Goal: Transaction & Acquisition: Purchase product/service

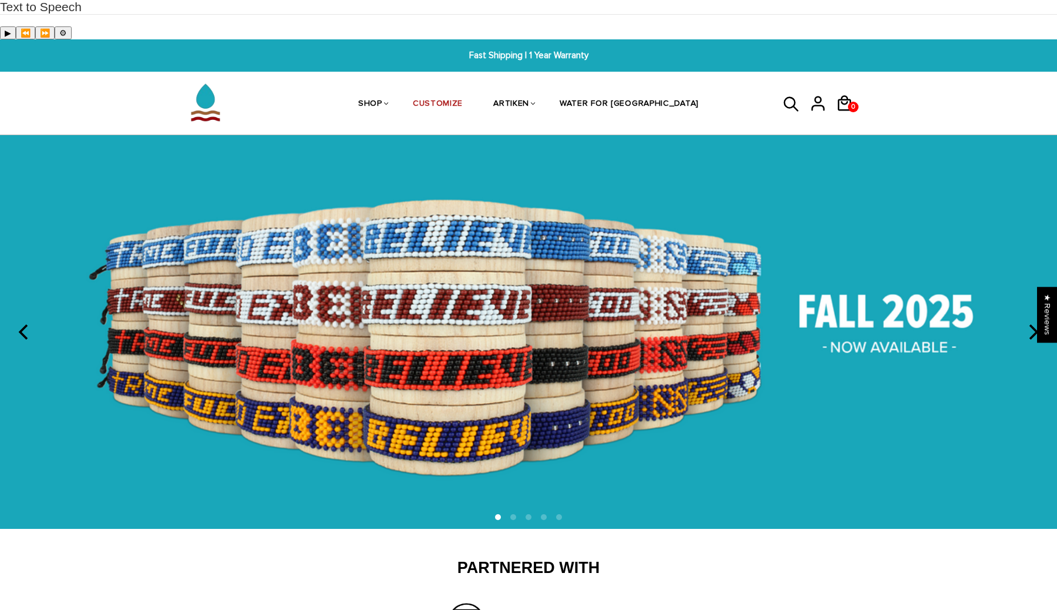
click at [784, 90] on icon at bounding box center [792, 104] width 18 height 28
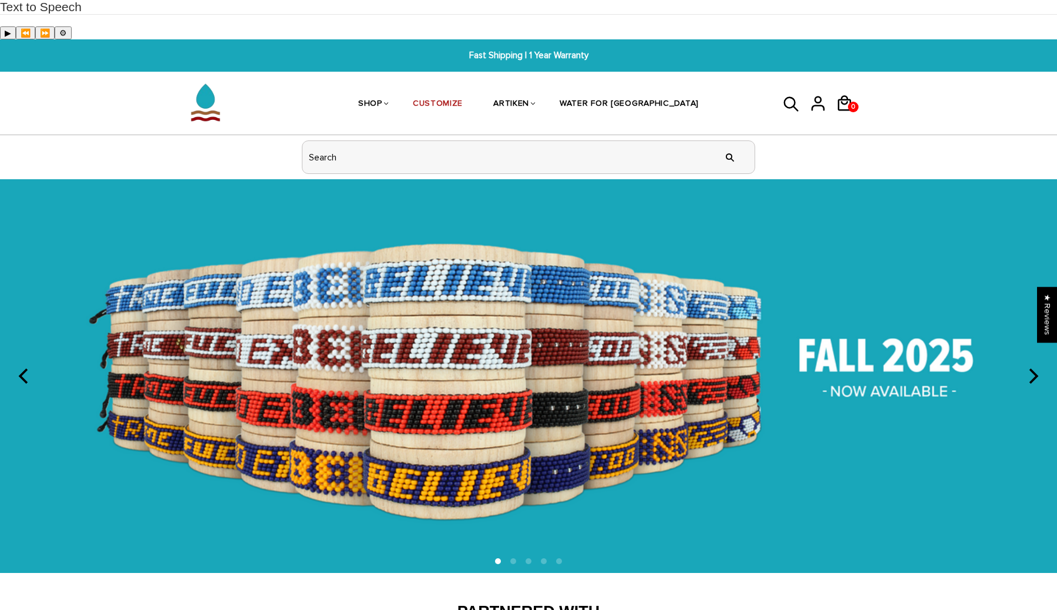
click at [693, 141] on input "header search" at bounding box center [529, 157] width 452 height 32
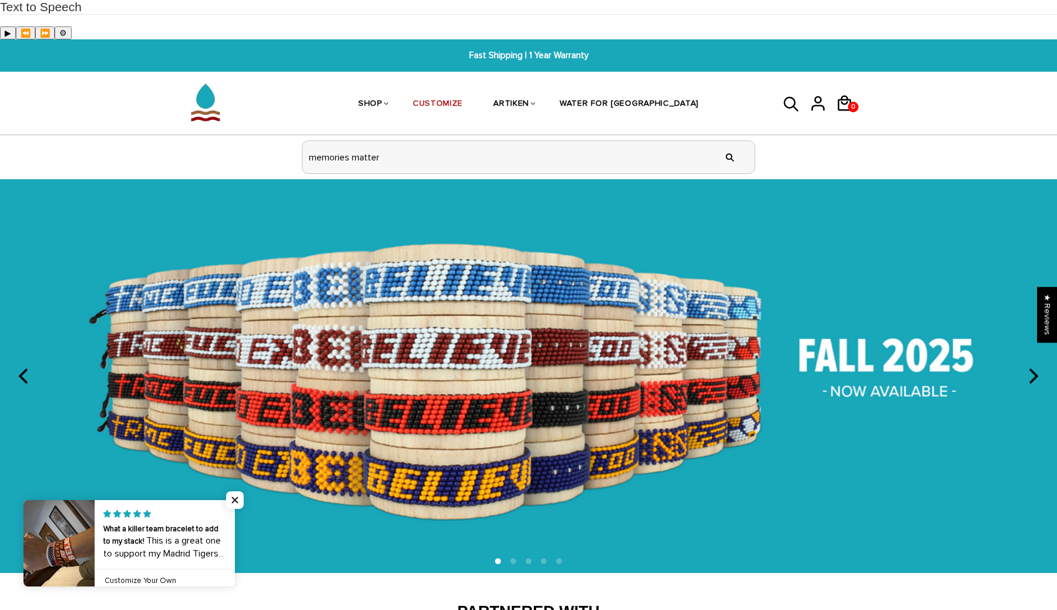
type input "memories matter"
click at [718, 135] on input "" at bounding box center [729, 157] width 23 height 44
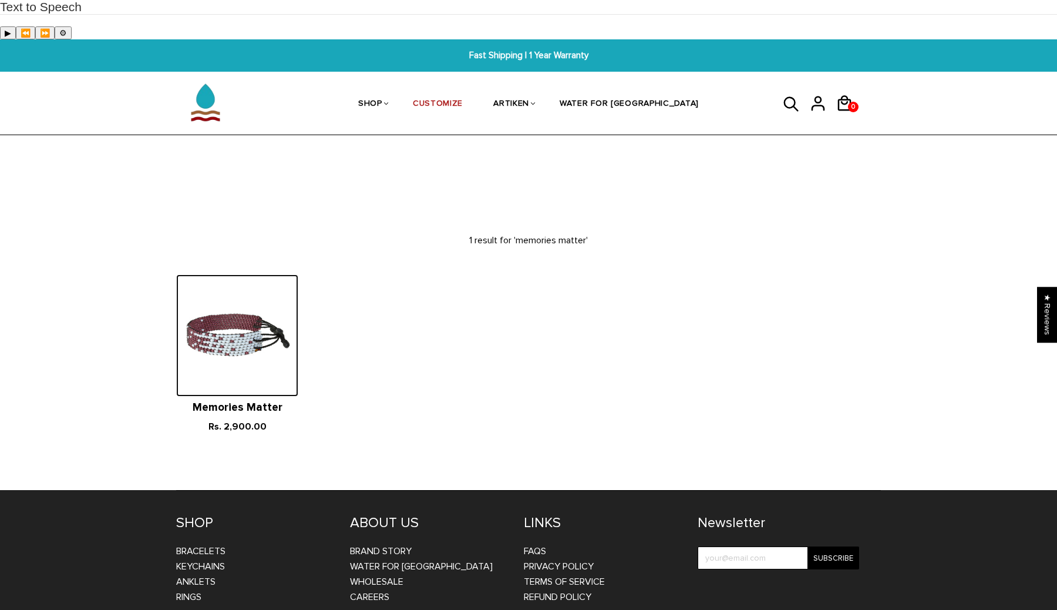
click at [246, 293] on img at bounding box center [237, 335] width 122 height 122
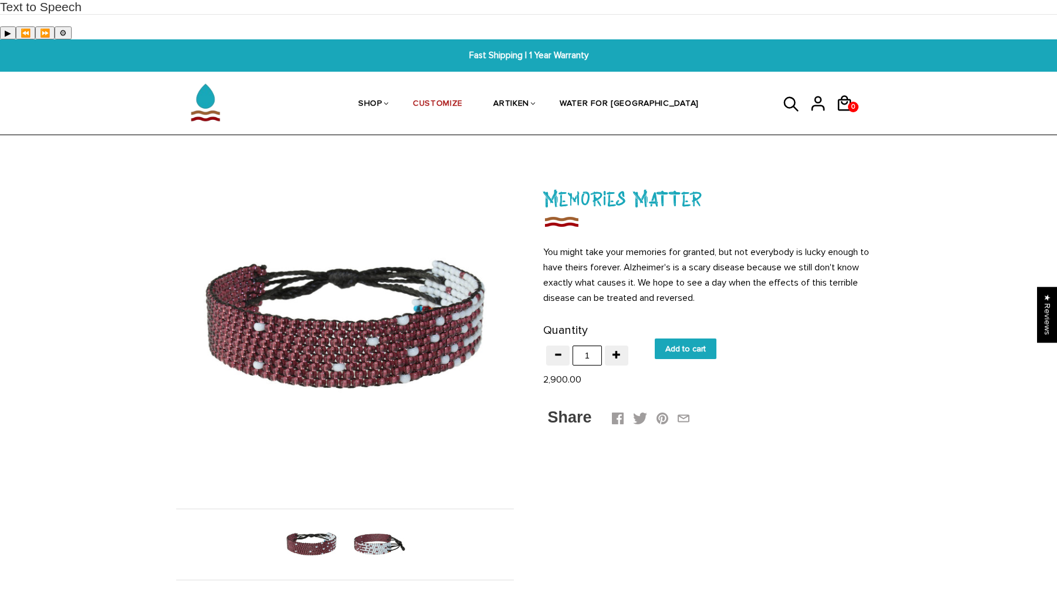
click at [375, 515] on img at bounding box center [379, 544] width 61 height 61
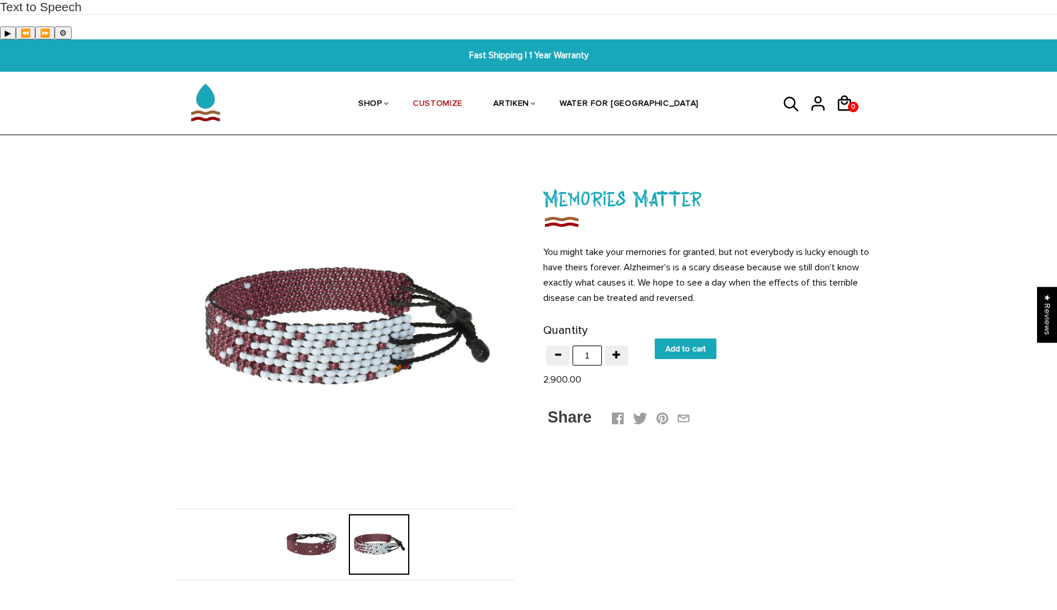
click at [305, 514] on img at bounding box center [311, 544] width 61 height 61
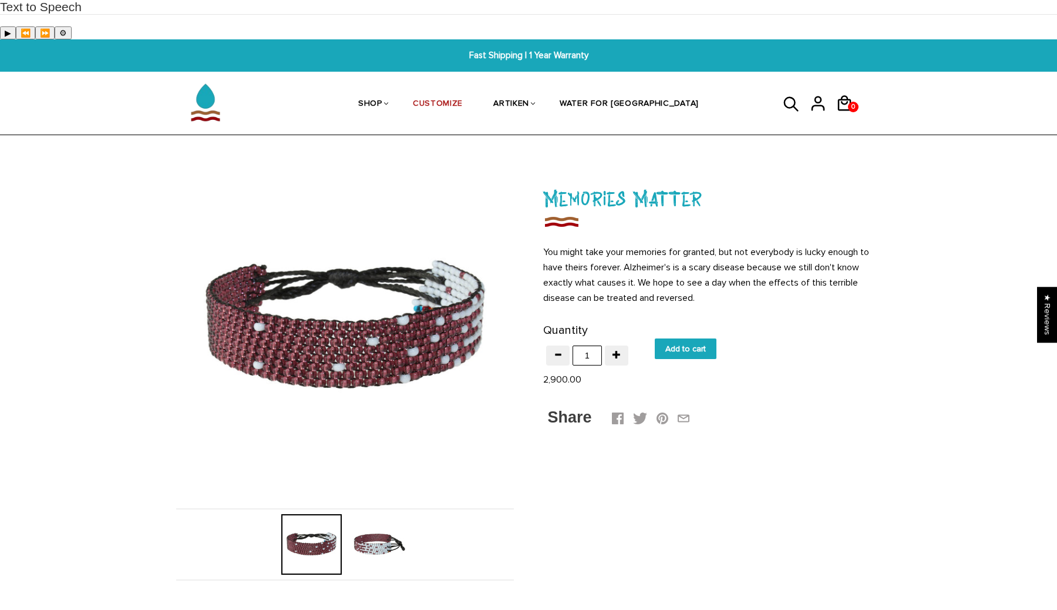
click at [351, 514] on img at bounding box center [379, 544] width 61 height 61
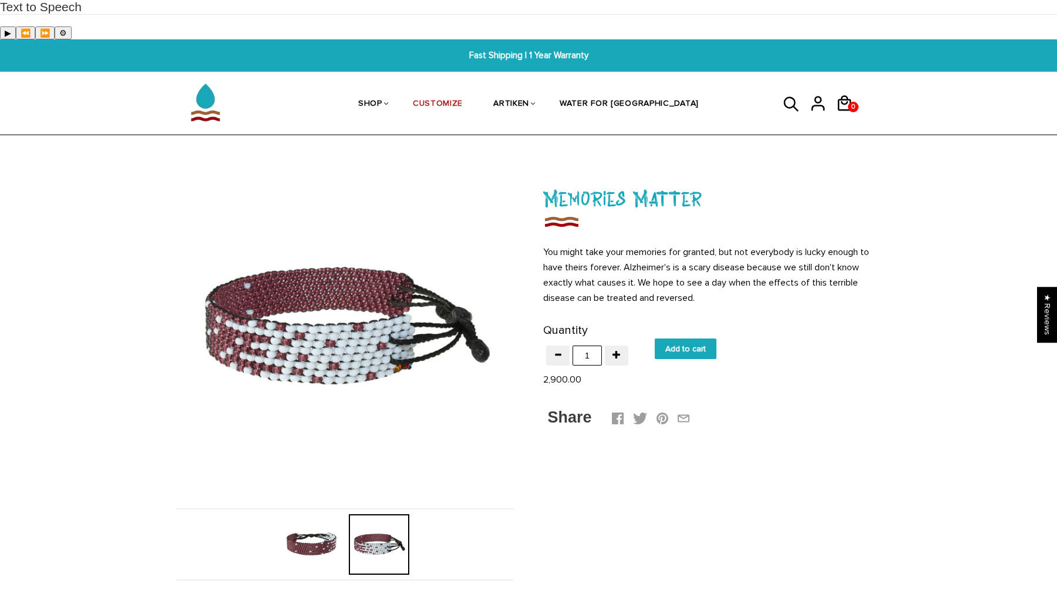
click at [318, 514] on img at bounding box center [311, 544] width 61 height 61
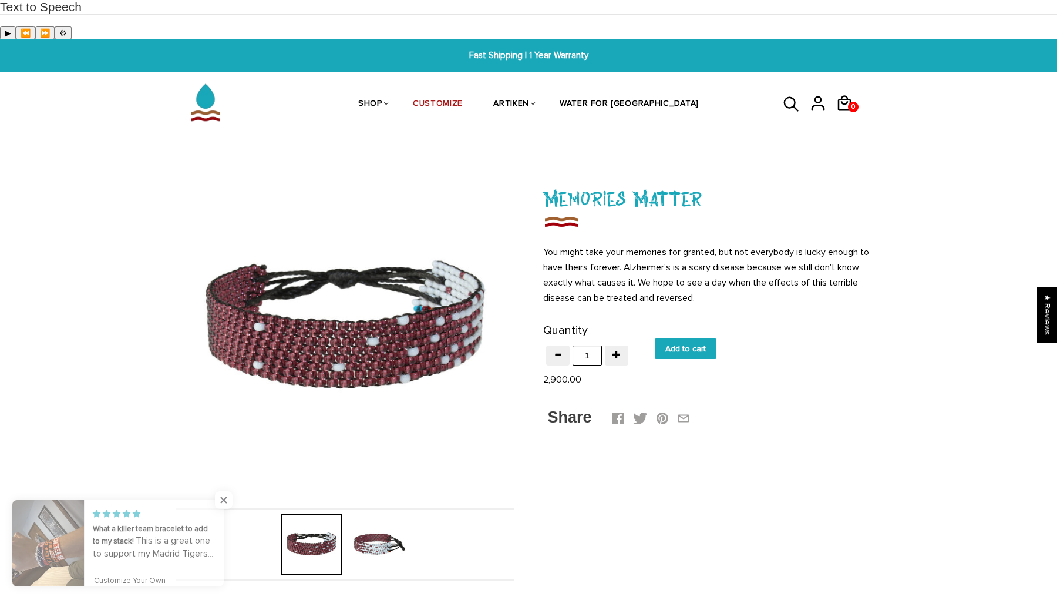
click at [351, 514] on img at bounding box center [379, 544] width 61 height 61
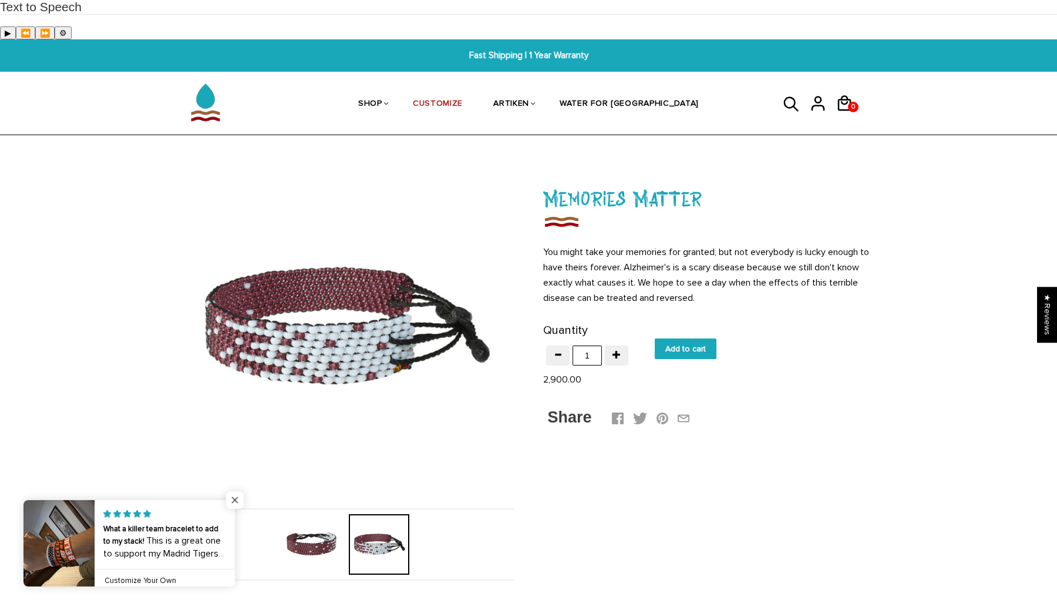
click at [235, 500] on span "Close popup widget" at bounding box center [235, 500] width 18 height 18
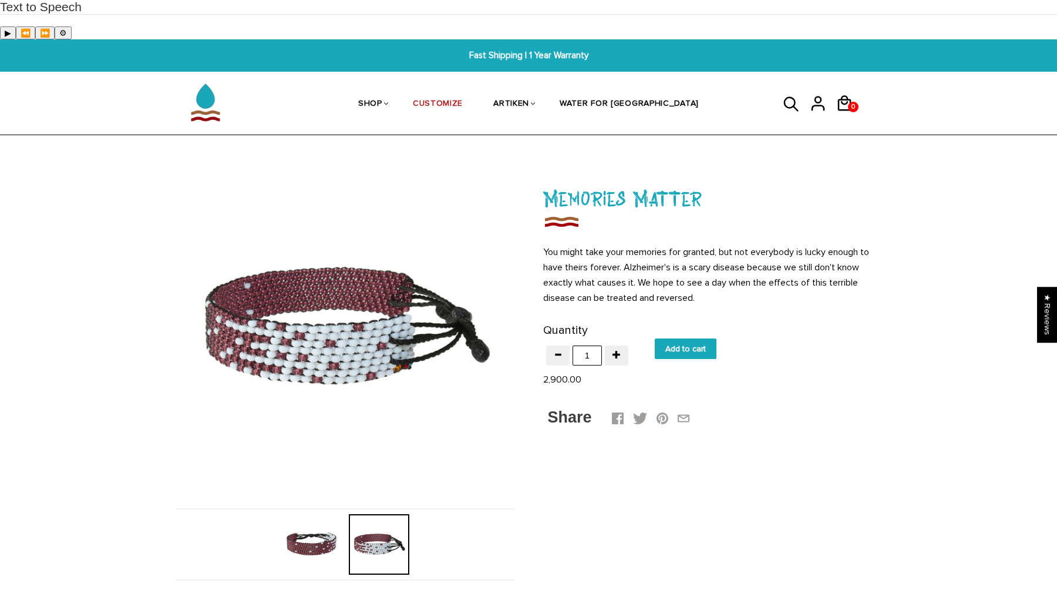
click at [290, 514] on img at bounding box center [311, 544] width 61 height 61
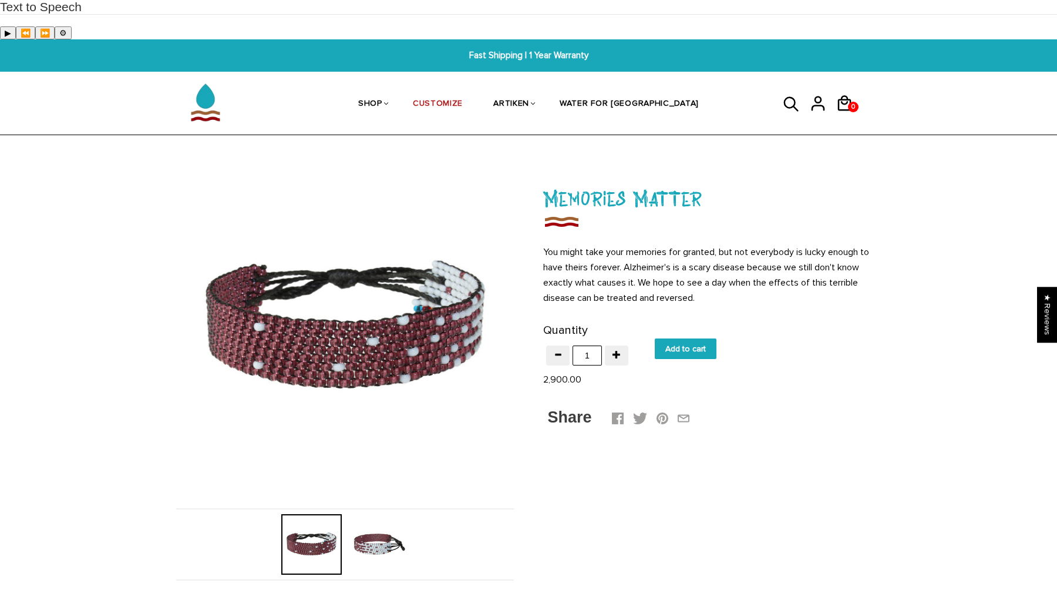
click at [331, 514] on div at bounding box center [312, 544] width 68 height 61
click at [357, 514] on img at bounding box center [379, 544] width 61 height 61
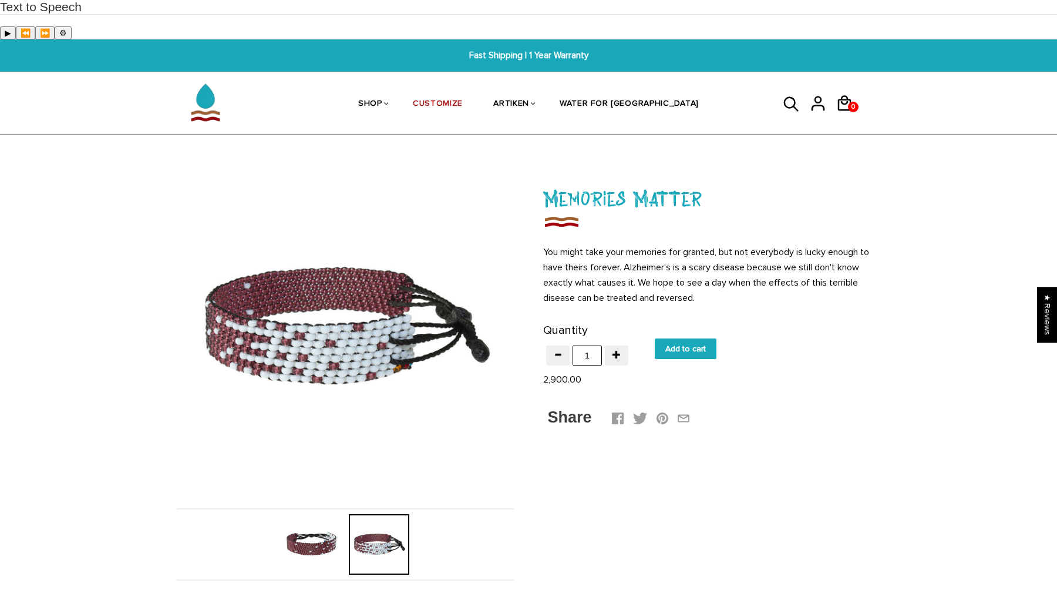
click at [316, 514] on img at bounding box center [311, 544] width 61 height 61
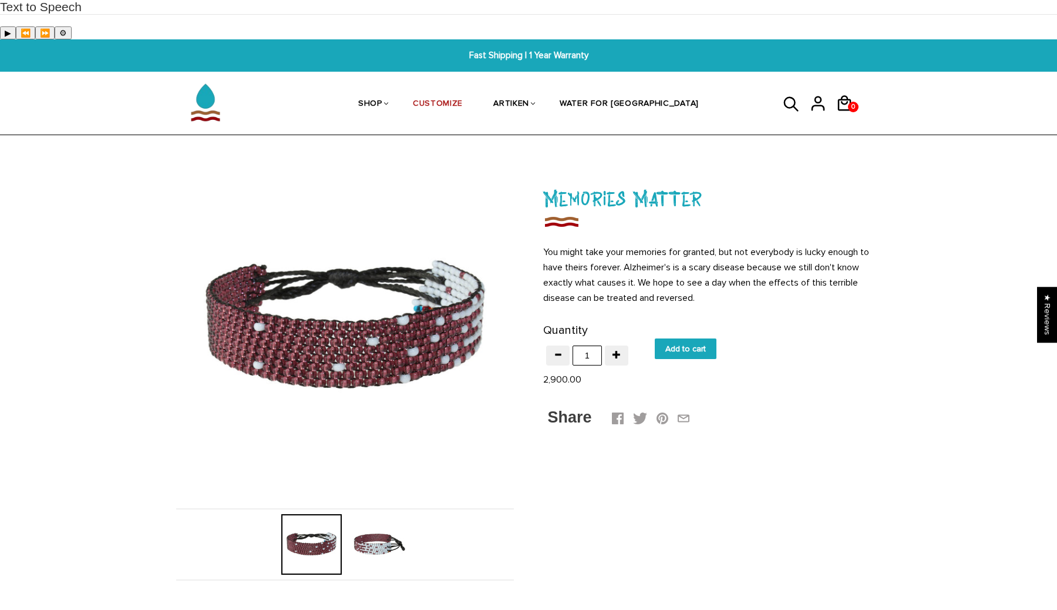
click at [365, 514] on img at bounding box center [379, 544] width 61 height 61
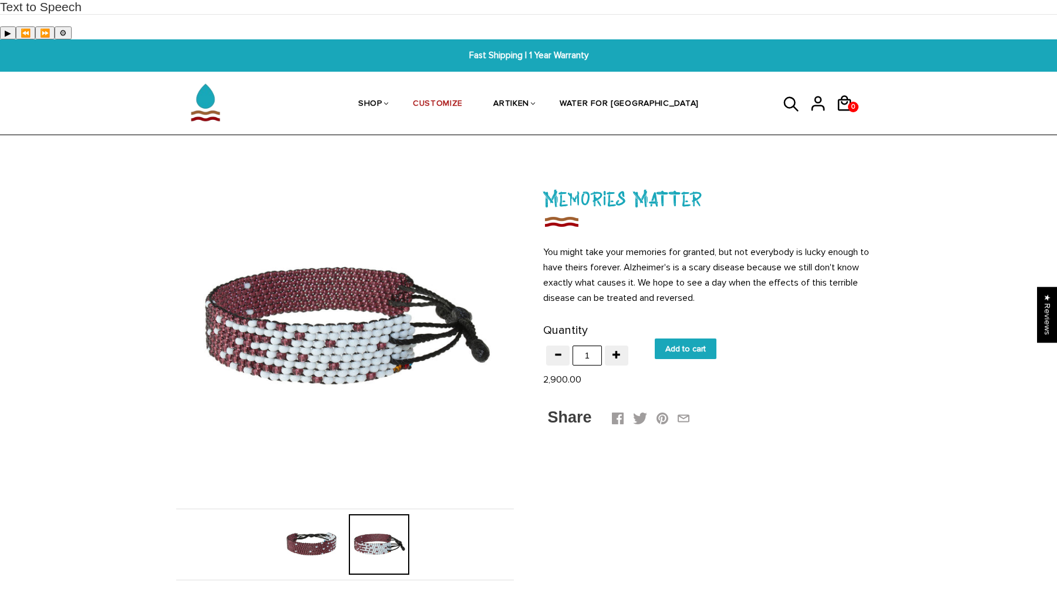
click at [307, 514] on img at bounding box center [311, 544] width 61 height 61
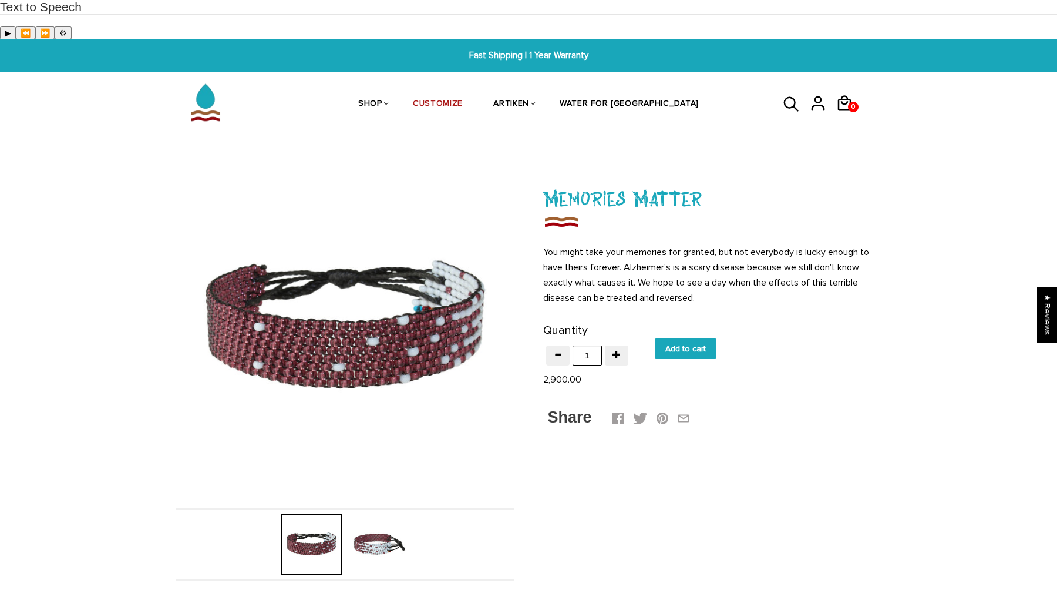
click at [359, 514] on img at bounding box center [379, 544] width 61 height 61
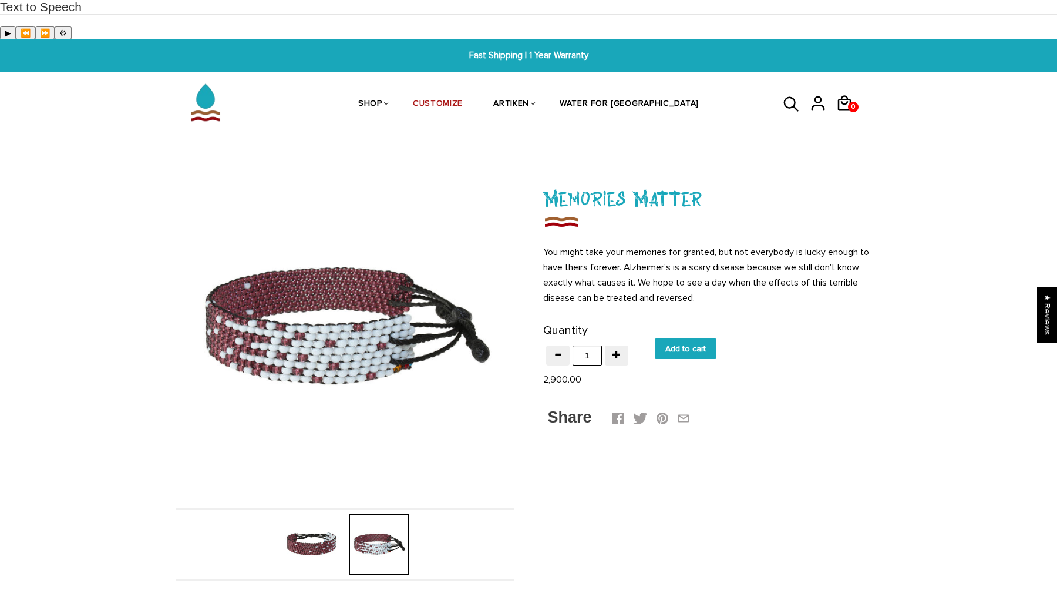
click at [314, 514] on img at bounding box center [311, 544] width 61 height 61
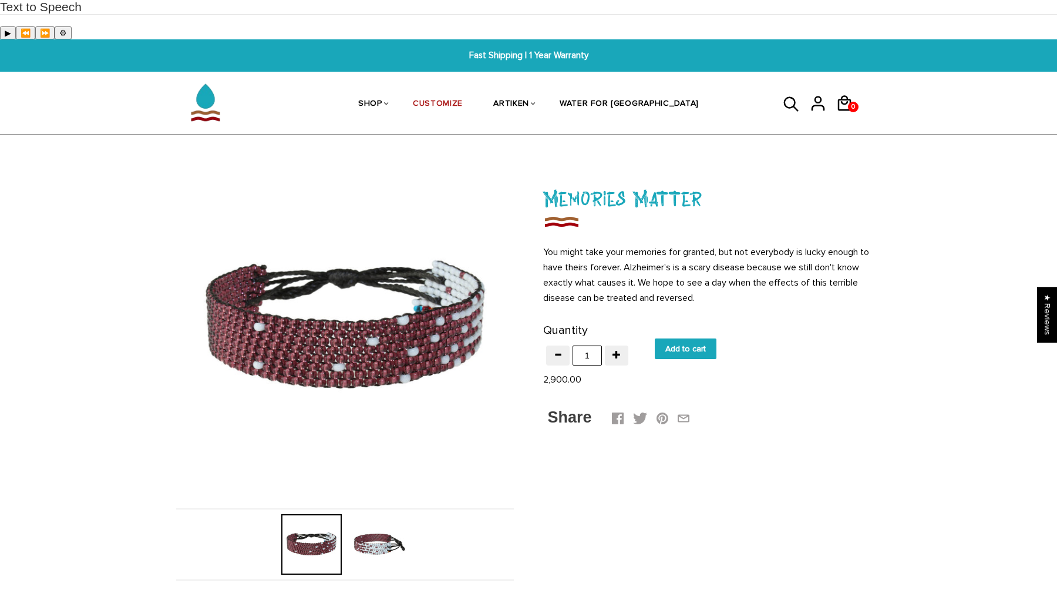
click at [392, 514] on img at bounding box center [379, 544] width 61 height 61
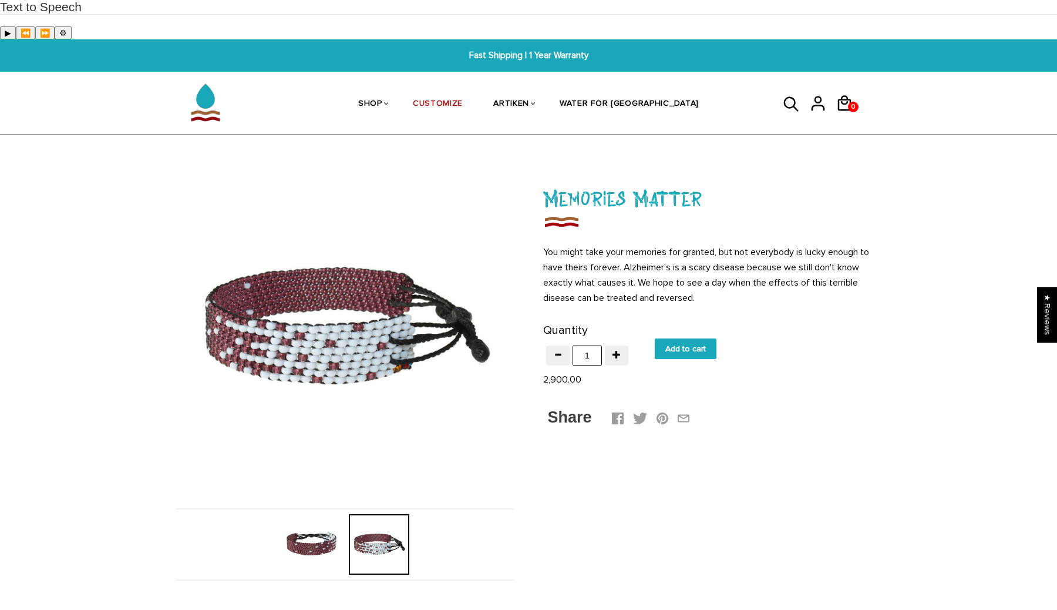
click at [314, 514] on img at bounding box center [311, 544] width 61 height 61
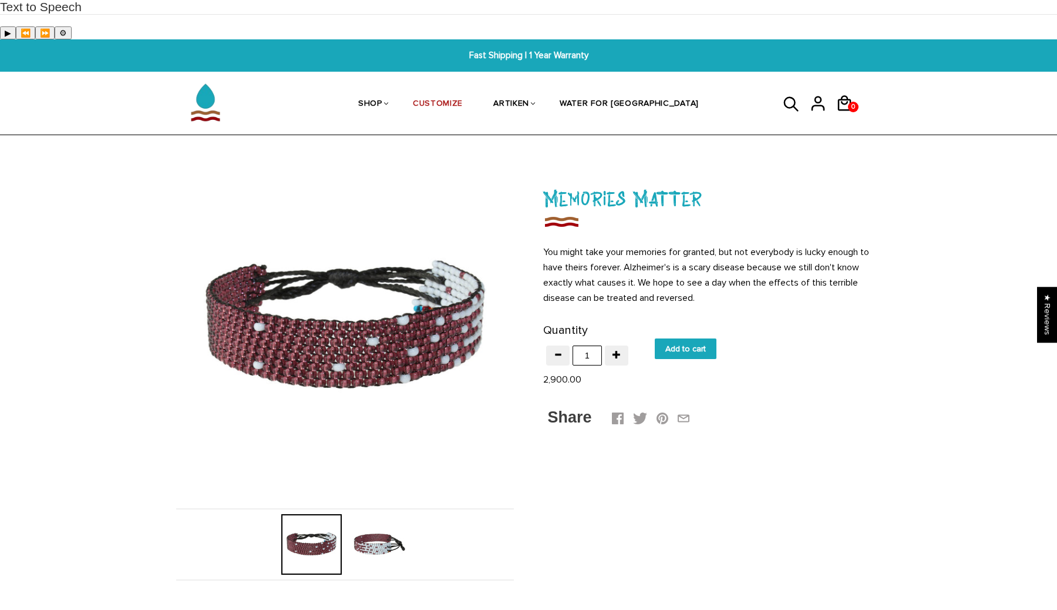
click at [352, 514] on img at bounding box center [379, 544] width 61 height 61
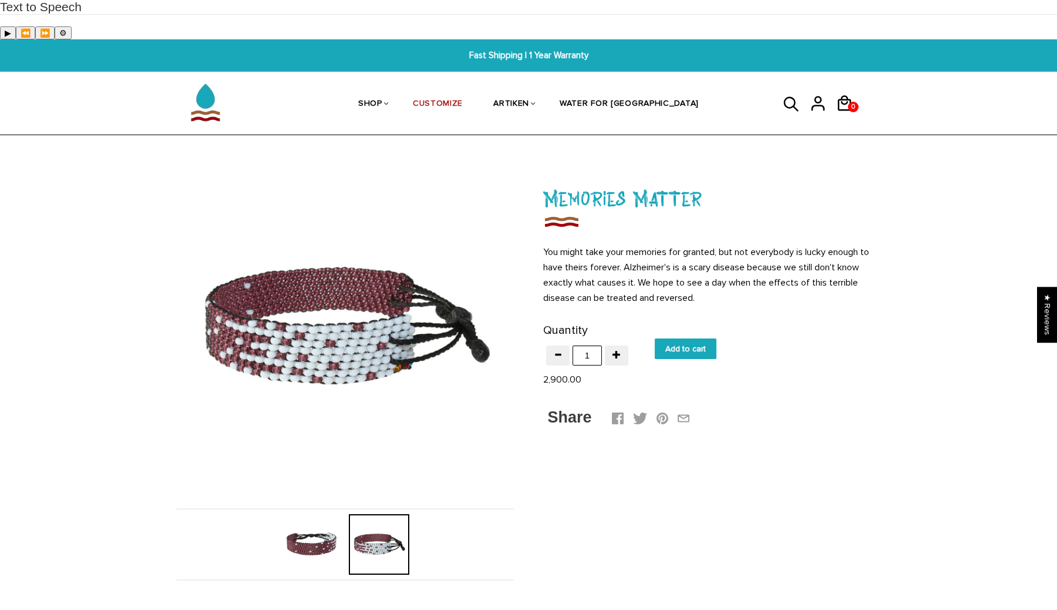
click at [311, 514] on img at bounding box center [311, 544] width 61 height 61
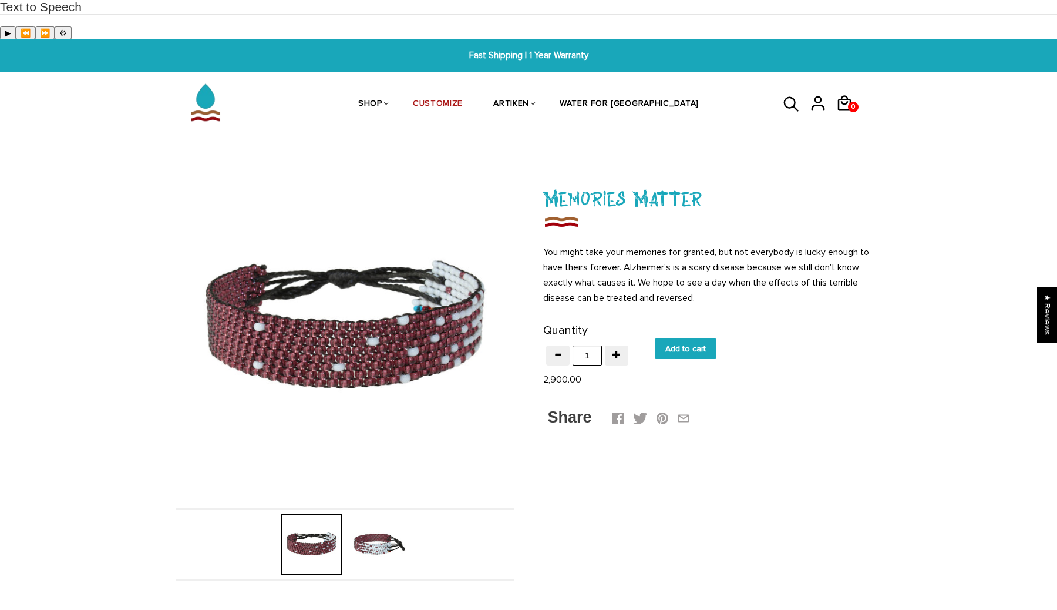
click at [350, 514] on img at bounding box center [379, 544] width 61 height 61
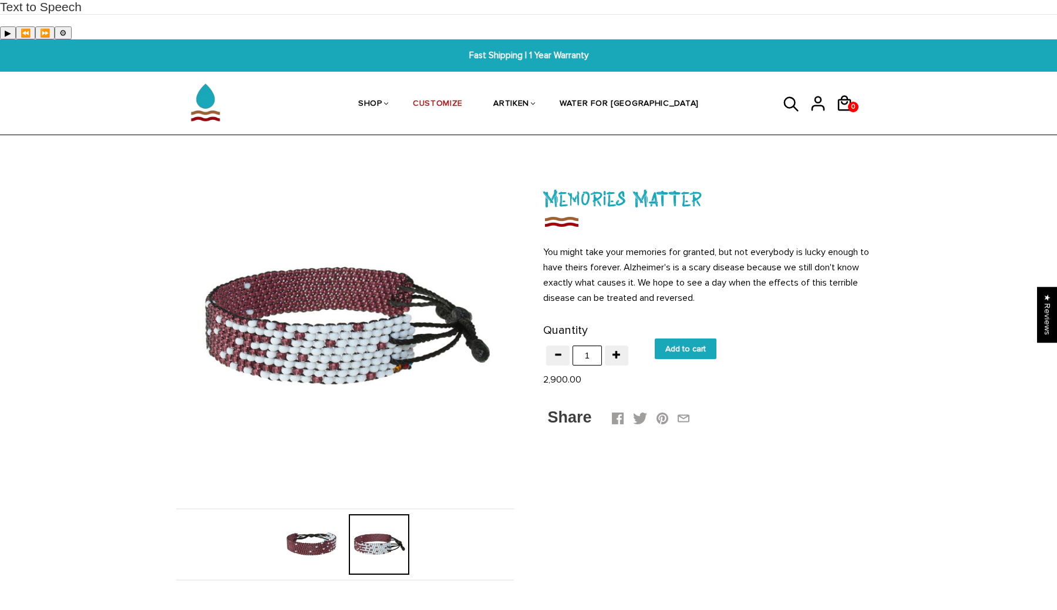
click at [320, 514] on img at bounding box center [311, 544] width 61 height 61
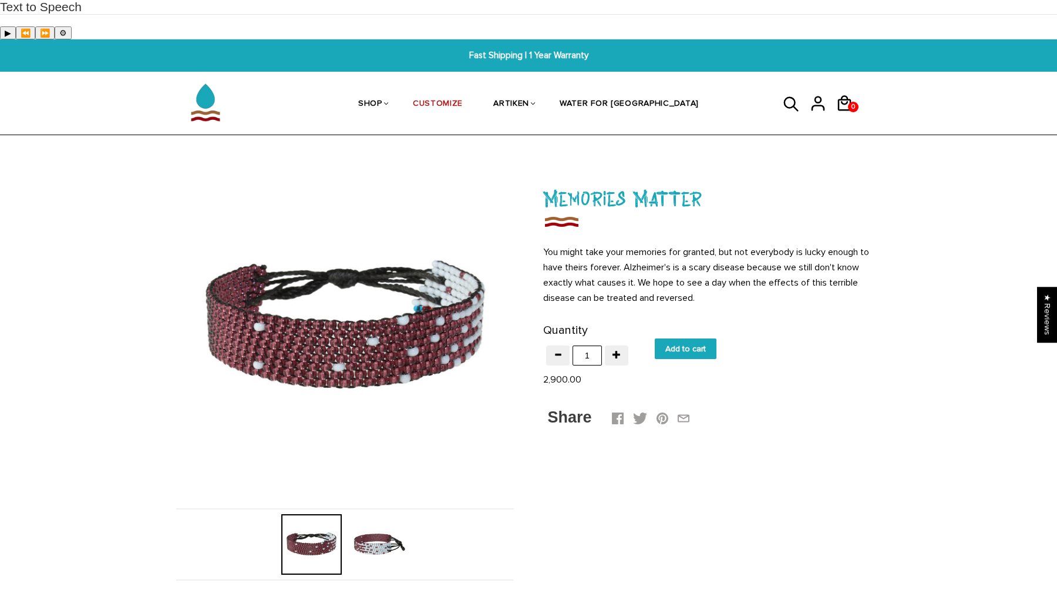
click at [373, 514] on img at bounding box center [379, 544] width 61 height 61
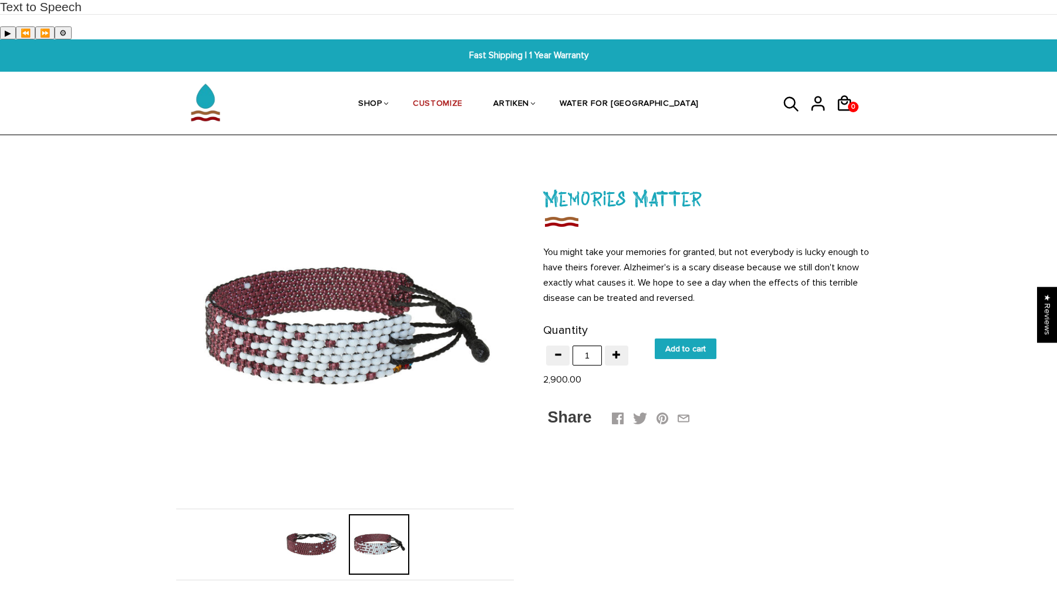
click at [321, 514] on img at bounding box center [311, 544] width 61 height 61
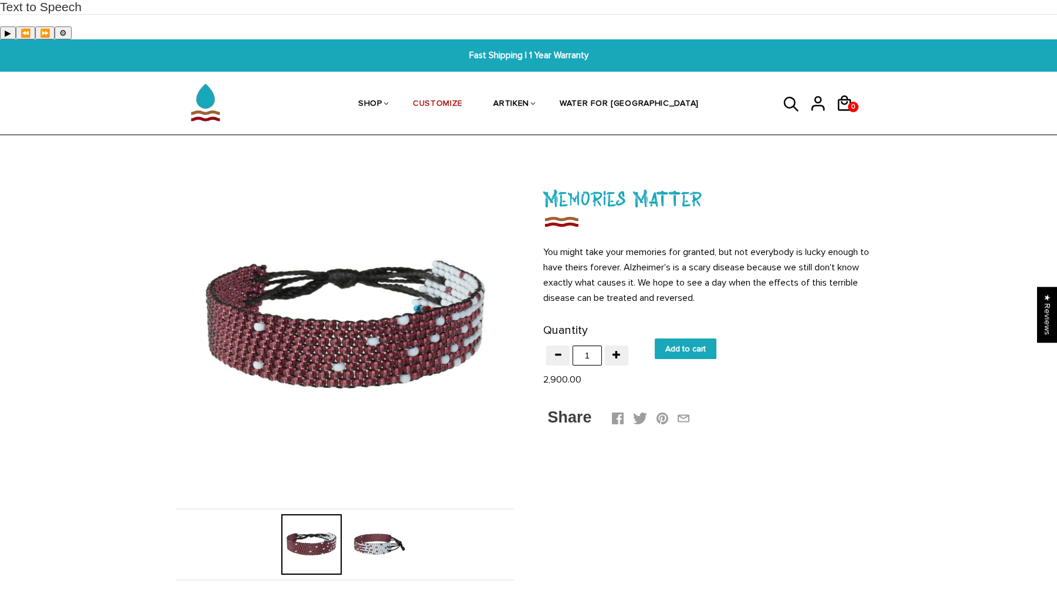
click at [381, 514] on img at bounding box center [379, 544] width 61 height 61
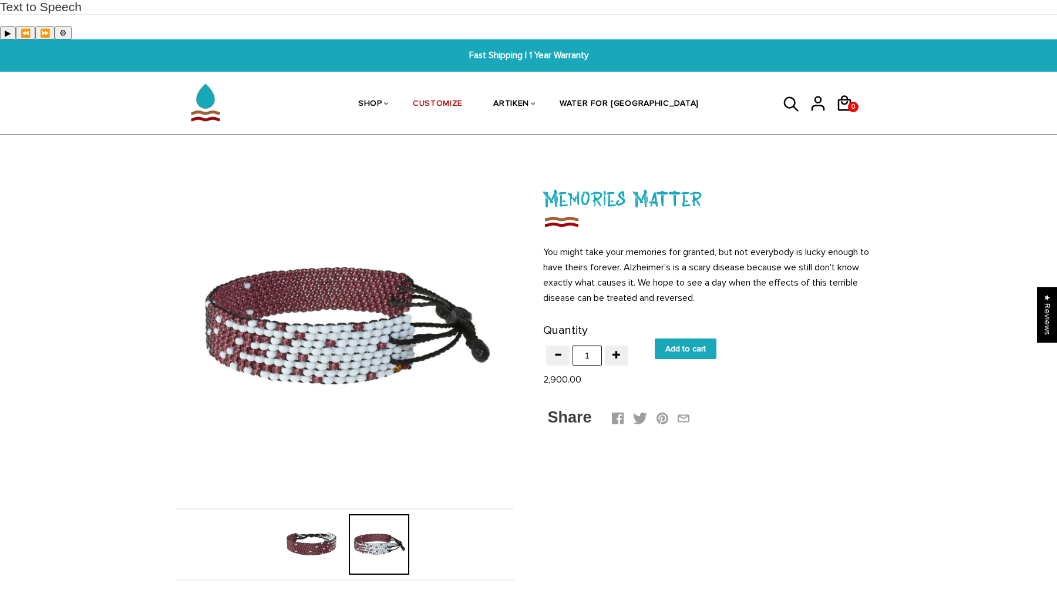
click at [329, 514] on img at bounding box center [311, 544] width 61 height 61
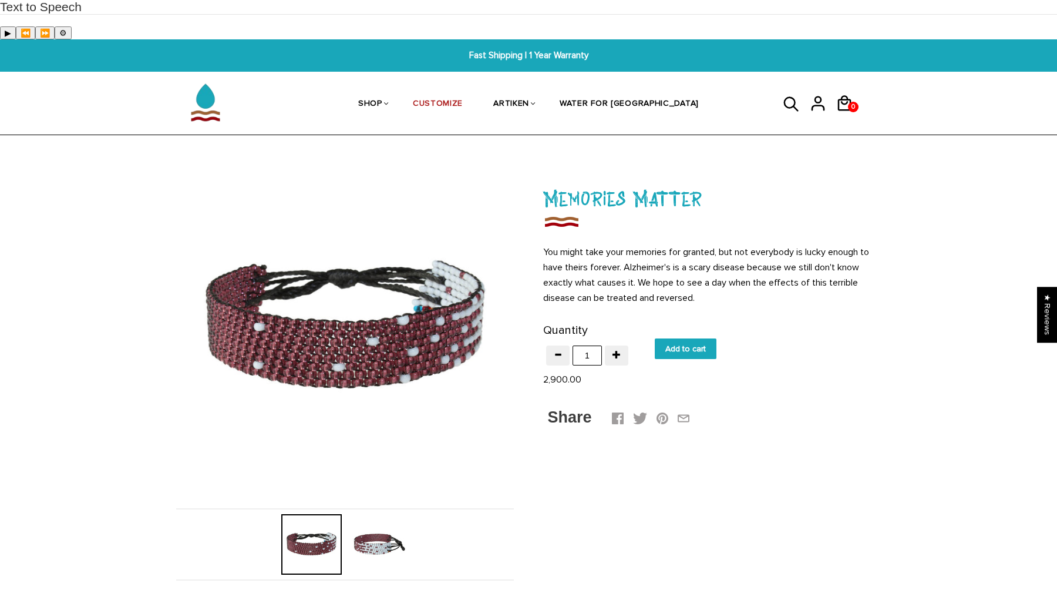
click at [370, 516] on img at bounding box center [379, 544] width 61 height 61
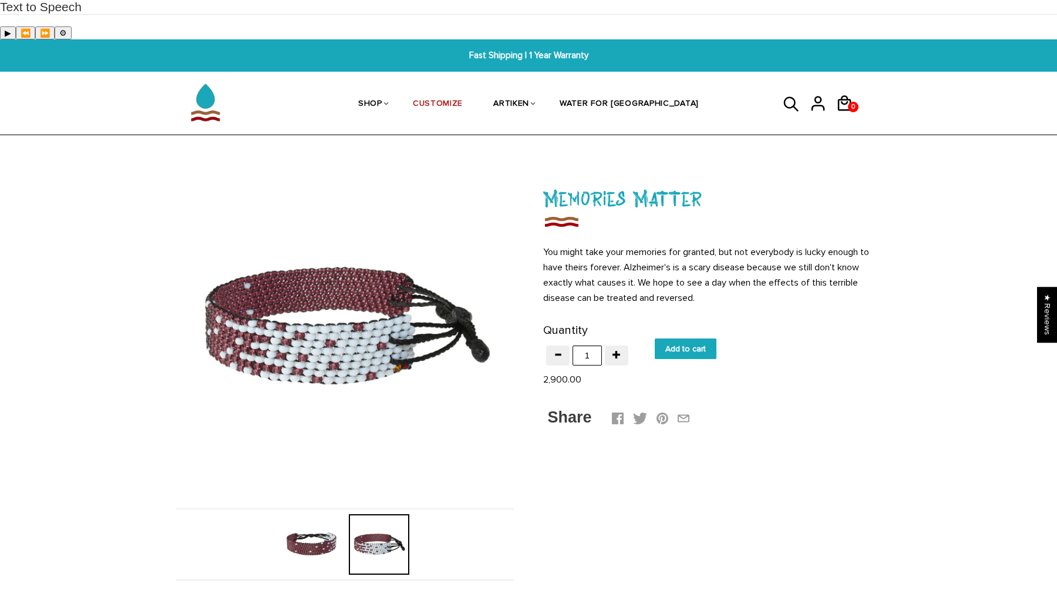
click at [317, 514] on img at bounding box center [311, 544] width 61 height 61
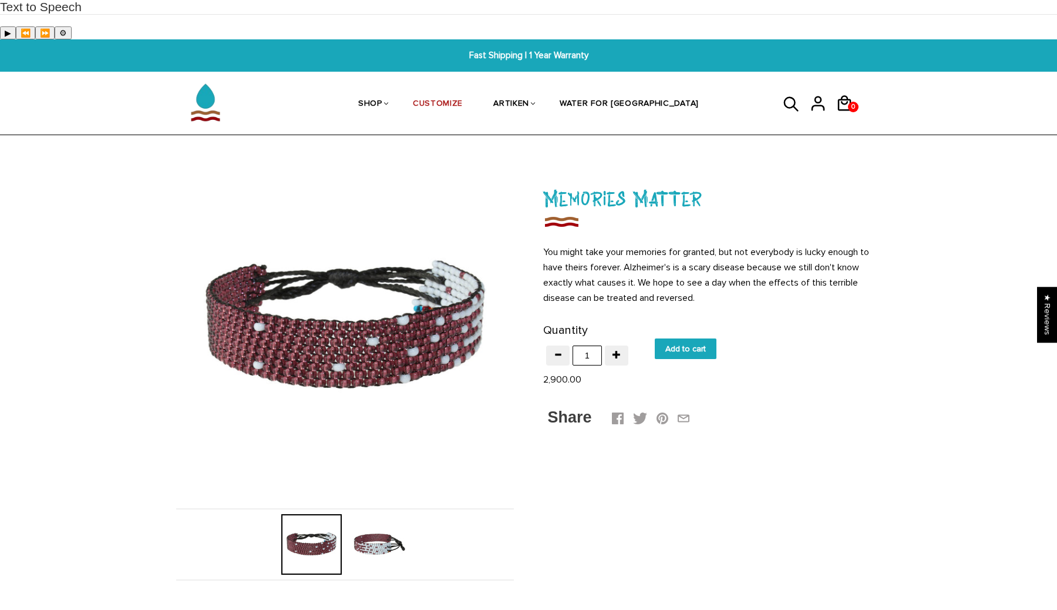
click at [371, 514] on img at bounding box center [379, 544] width 61 height 61
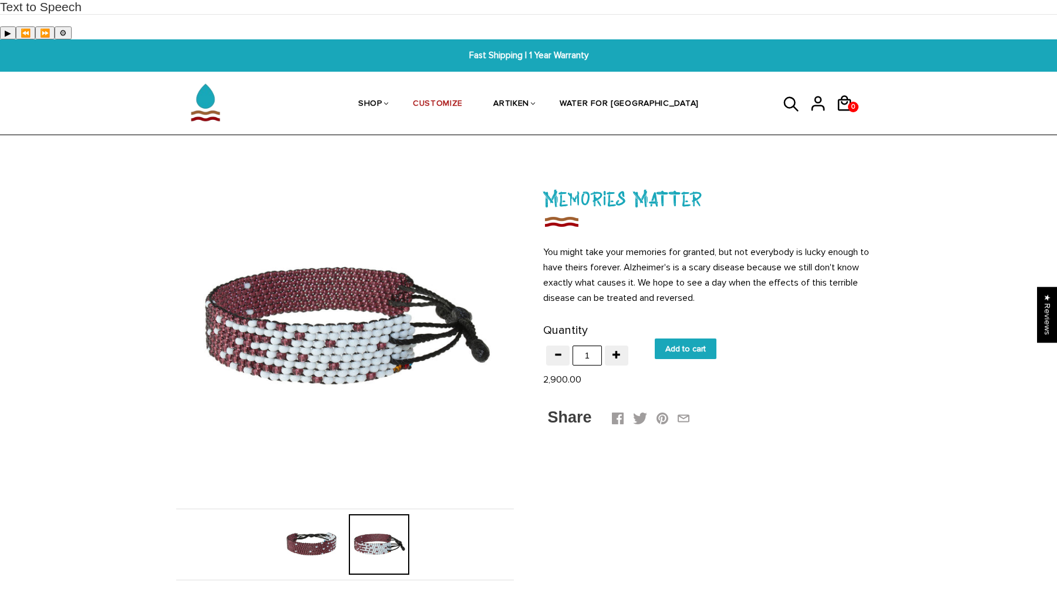
click at [317, 514] on img at bounding box center [311, 544] width 61 height 61
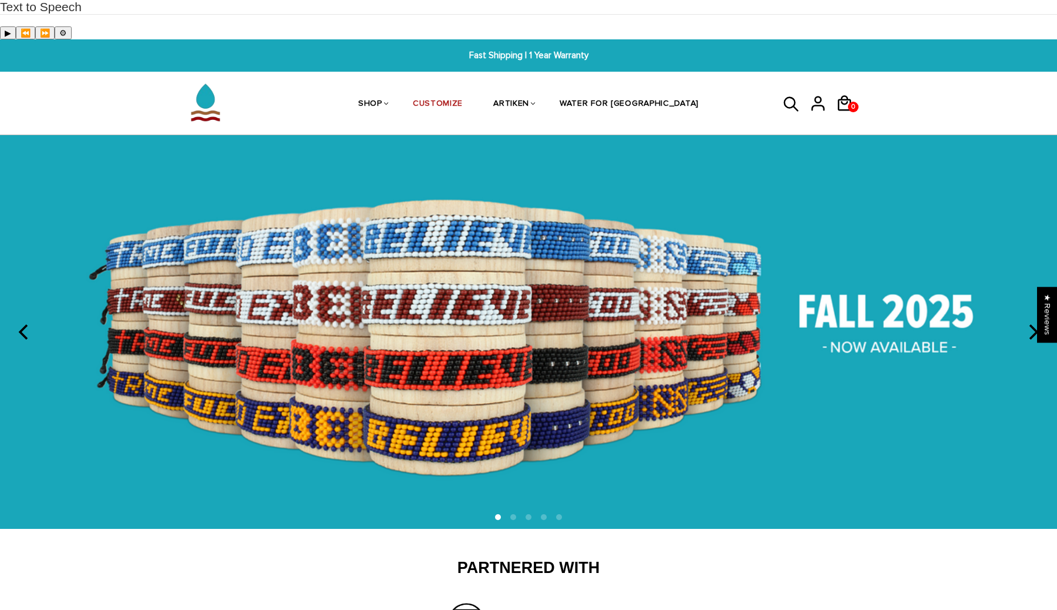
click at [785, 96] on icon at bounding box center [791, 103] width 15 height 15
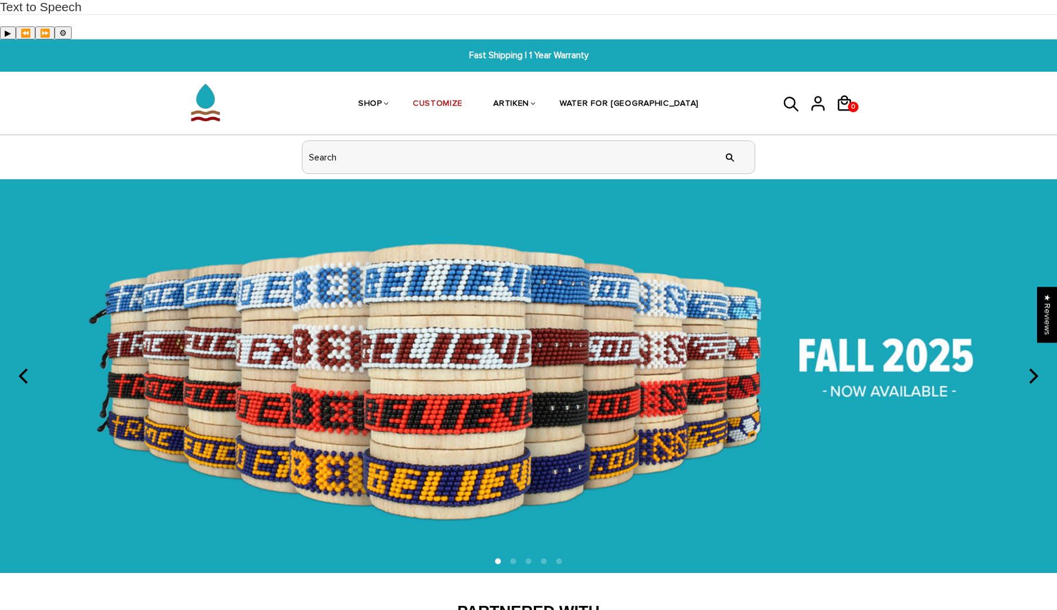
click at [670, 141] on input "header search" at bounding box center [529, 157] width 452 height 32
type input "cancer"
click at [718, 135] on input "" at bounding box center [729, 157] width 23 height 44
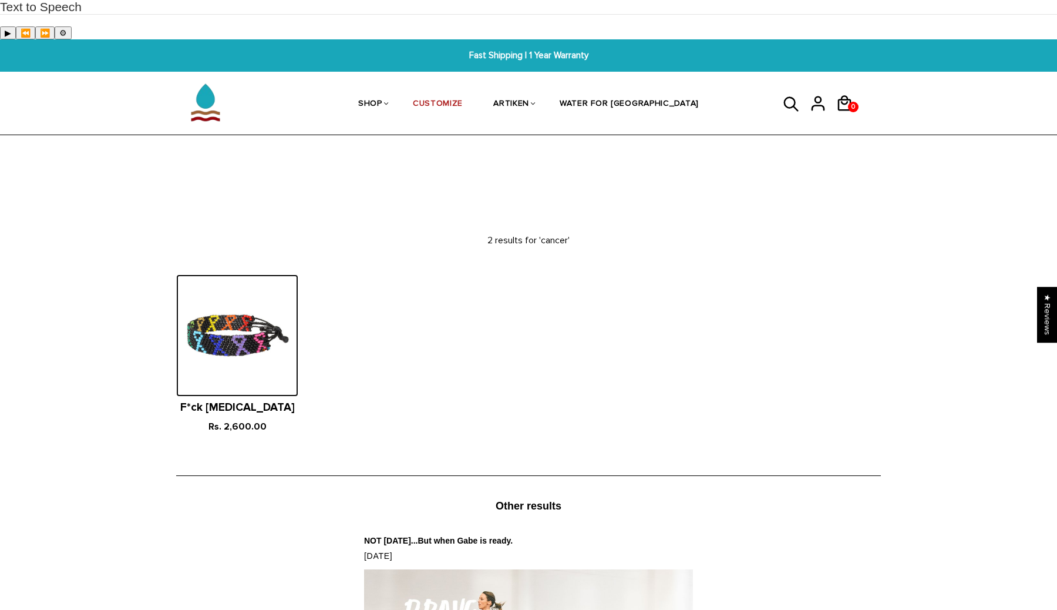
click at [289, 305] on img at bounding box center [237, 335] width 122 height 122
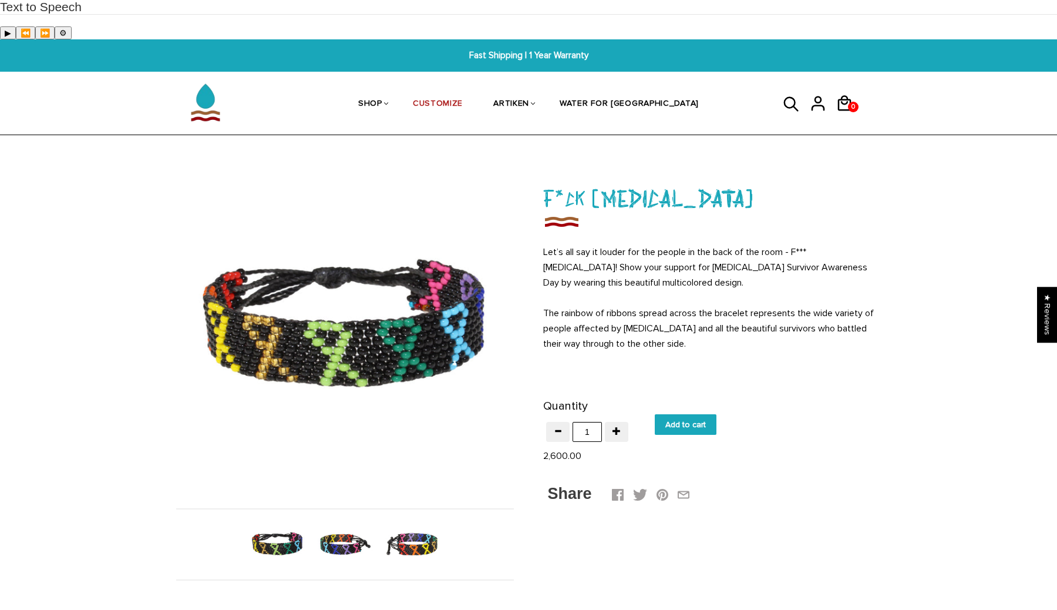
click at [784, 90] on icon at bounding box center [792, 104] width 18 height 28
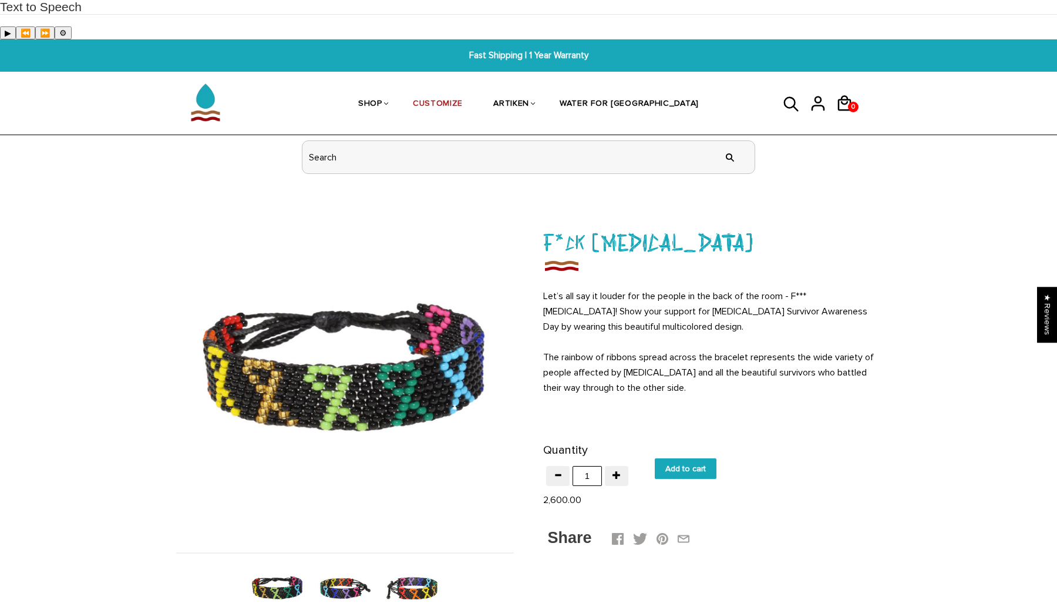
click at [673, 141] on input "header search" at bounding box center [529, 157] width 452 height 32
type input "silence"
click at [718, 135] on input "" at bounding box center [729, 157] width 23 height 44
